Goal: Information Seeking & Learning: Learn about a topic

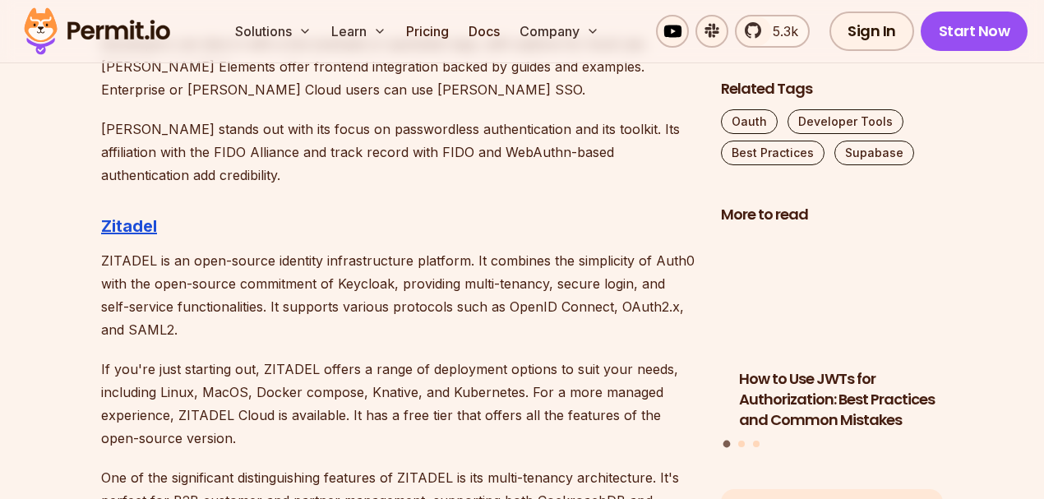
scroll to position [2741, 0]
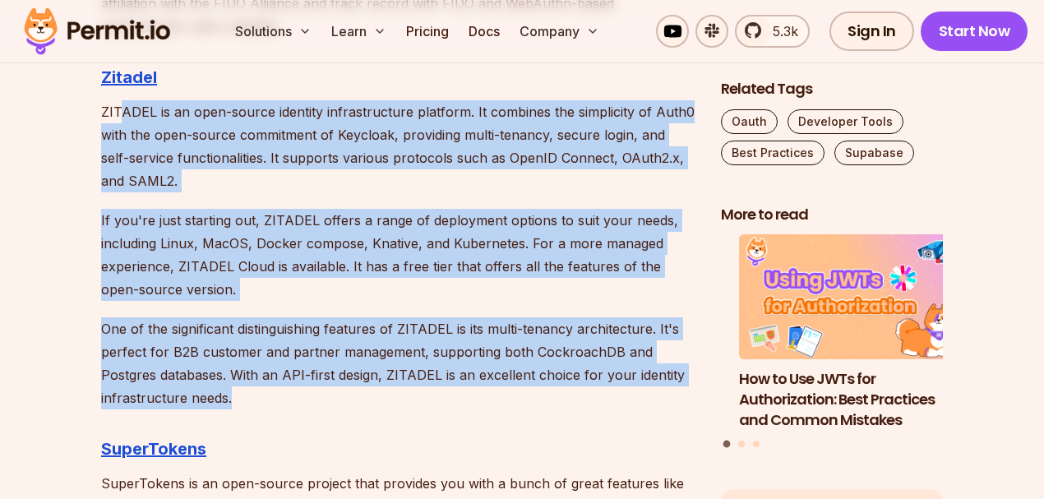
drag, startPoint x: 117, startPoint y: 103, endPoint x: 391, endPoint y: 392, distance: 399.0
click at [391, 392] on p "One of the significant distinguishing features of ZITADEL is its multi-tenancy …" at bounding box center [398, 363] width 594 height 92
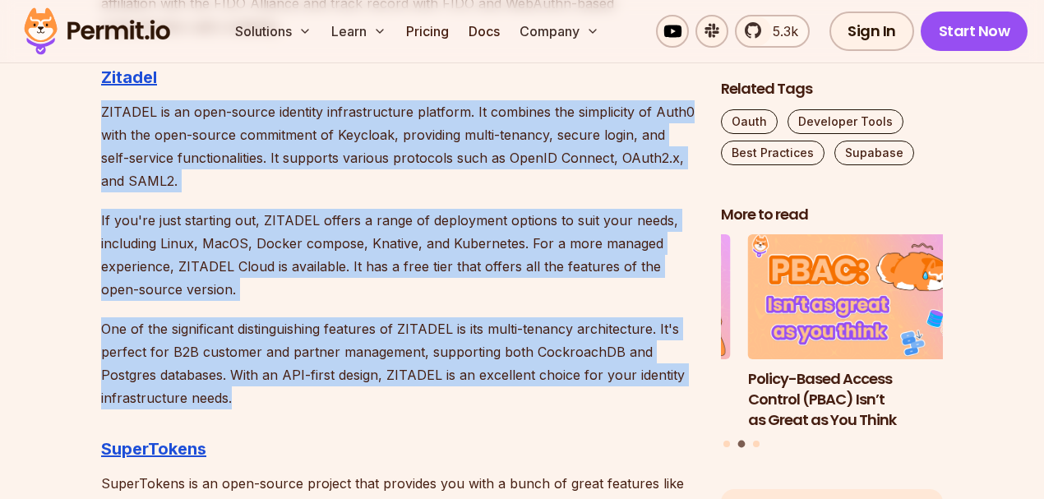
drag, startPoint x: 379, startPoint y: 387, endPoint x: 76, endPoint y: 100, distance: 417.7
drag, startPoint x: 196, startPoint y: 136, endPoint x: 471, endPoint y: 391, distance: 375.9
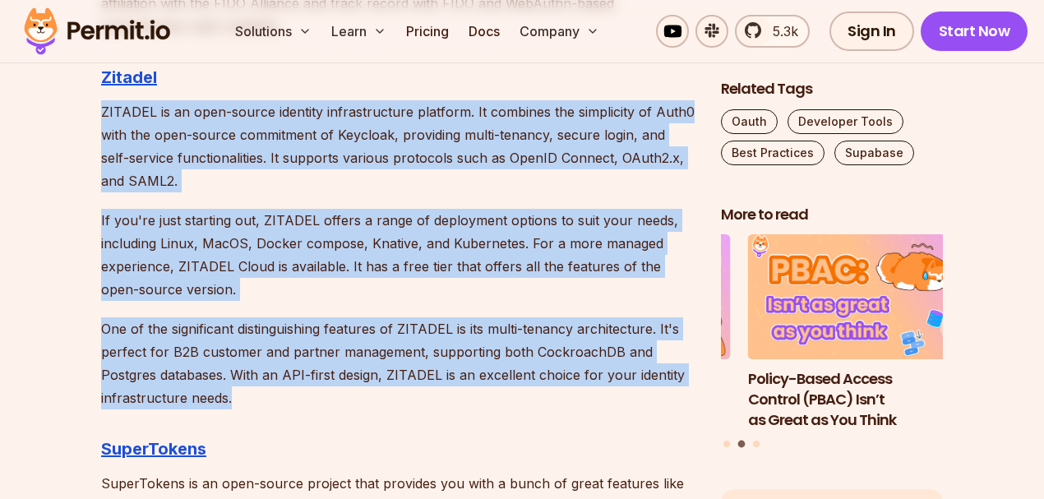
click at [471, 391] on p "One of the significant distinguishing features of ZITADEL is its multi-tenancy …" at bounding box center [398, 363] width 594 height 92
drag, startPoint x: 454, startPoint y: 385, endPoint x: 89, endPoint y: 109, distance: 457.9
drag, startPoint x: 89, startPoint y: 109, endPoint x: 373, endPoint y: 388, distance: 398.9
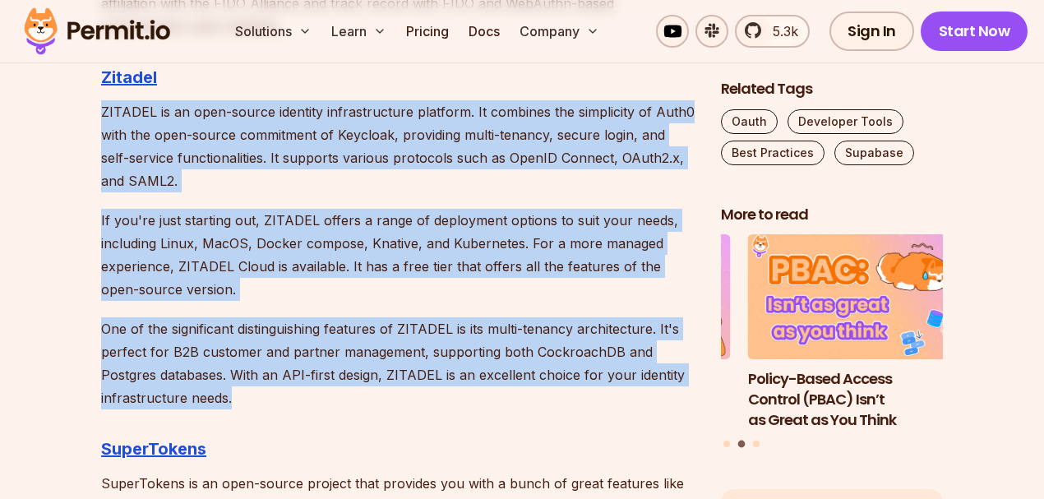
click at [373, 388] on p "One of the significant distinguishing features of ZITADEL is its multi-tenancy …" at bounding box center [398, 363] width 594 height 92
drag, startPoint x: 348, startPoint y: 368, endPoint x: 89, endPoint y: 111, distance: 365.2
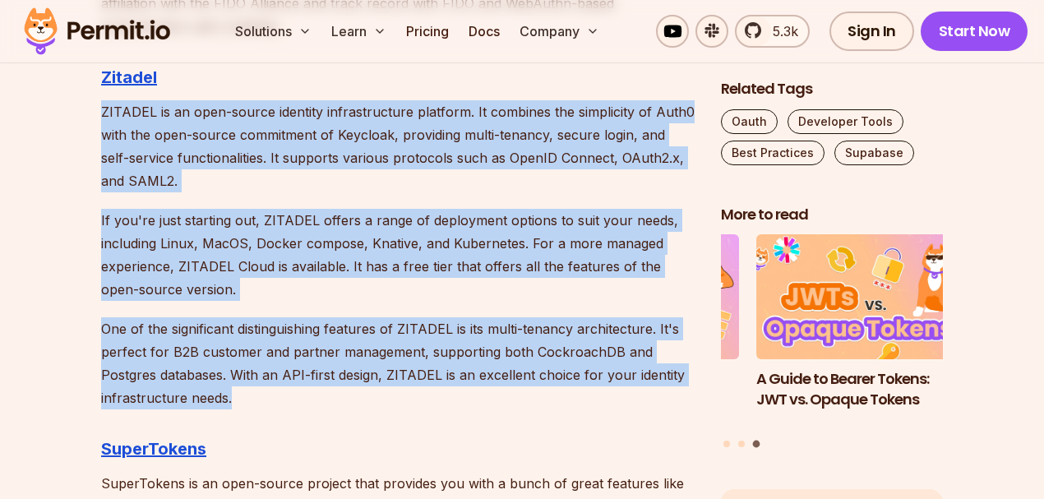
drag, startPoint x: 89, startPoint y: 111, endPoint x: 444, endPoint y: 388, distance: 450.6
click at [444, 388] on p "One of the significant distinguishing features of ZITADEL is its multi-tenancy …" at bounding box center [398, 363] width 594 height 92
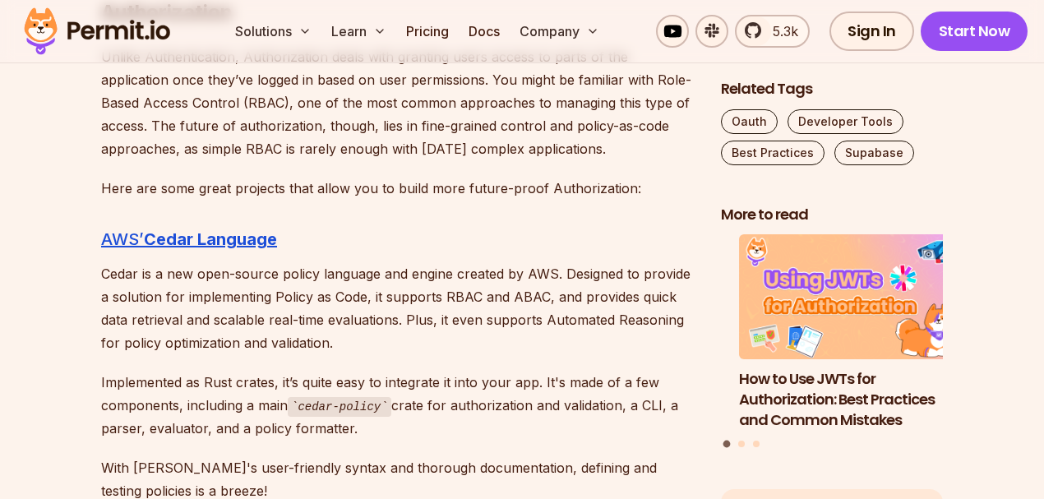
scroll to position [3654, 0]
